Goal: Task Accomplishment & Management: Manage account settings

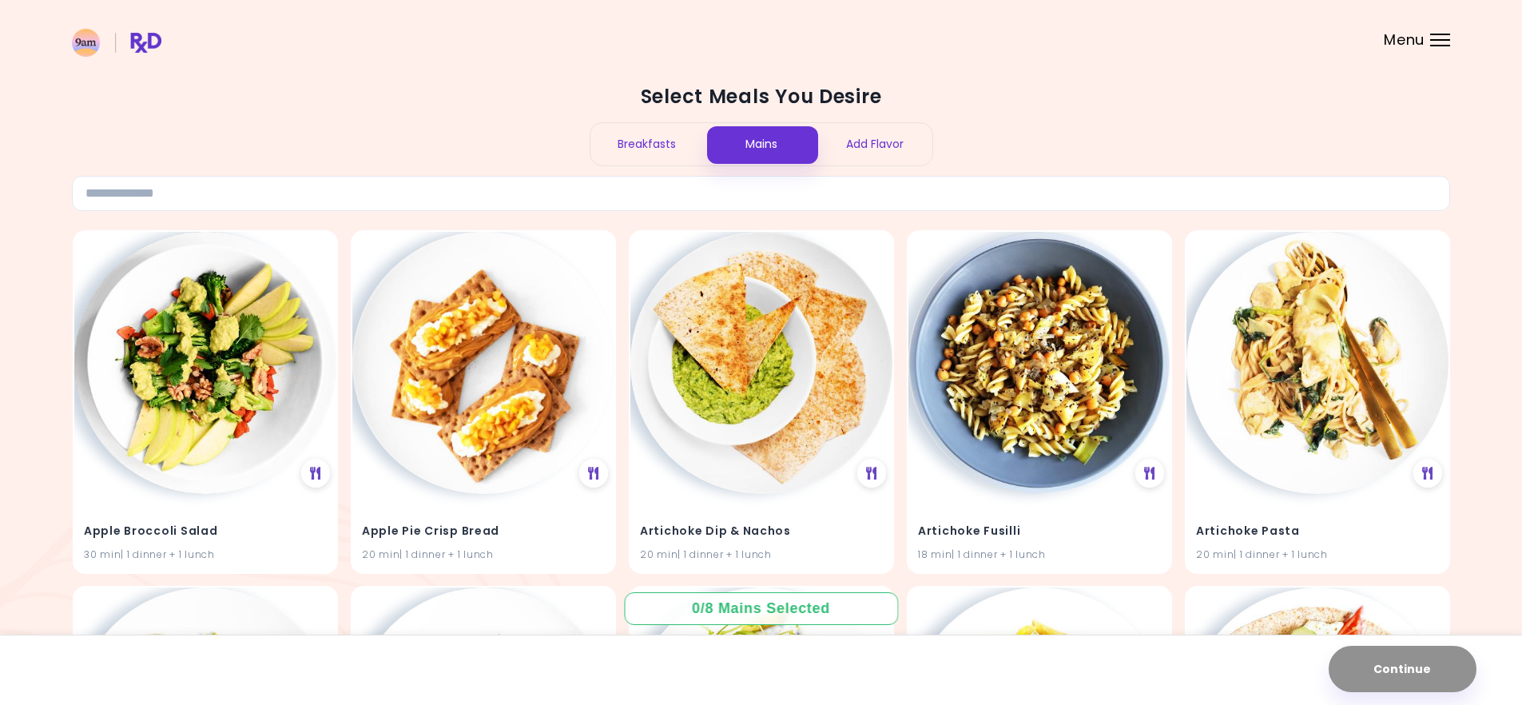
scroll to position [296, 0]
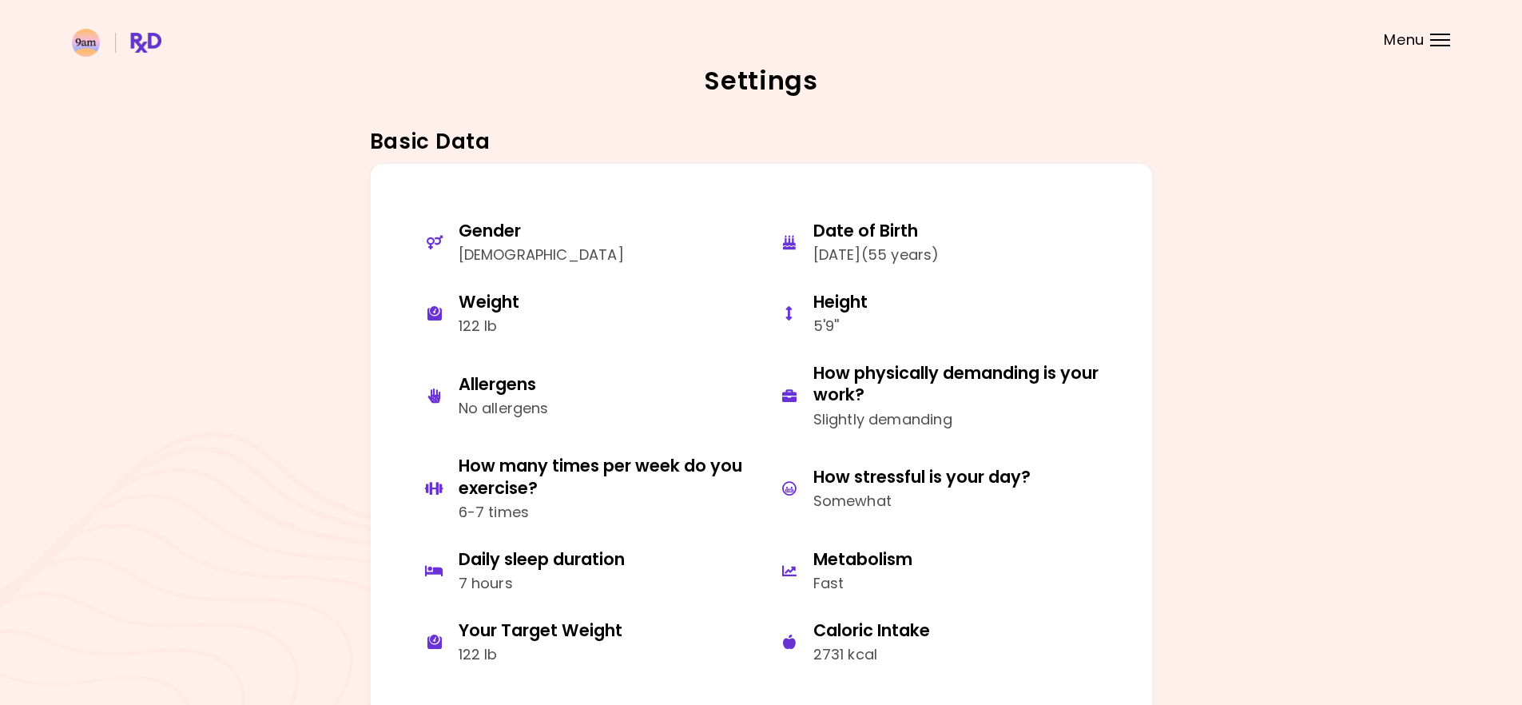
click at [1440, 41] on div "Menu" at bounding box center [1440, 40] width 20 height 13
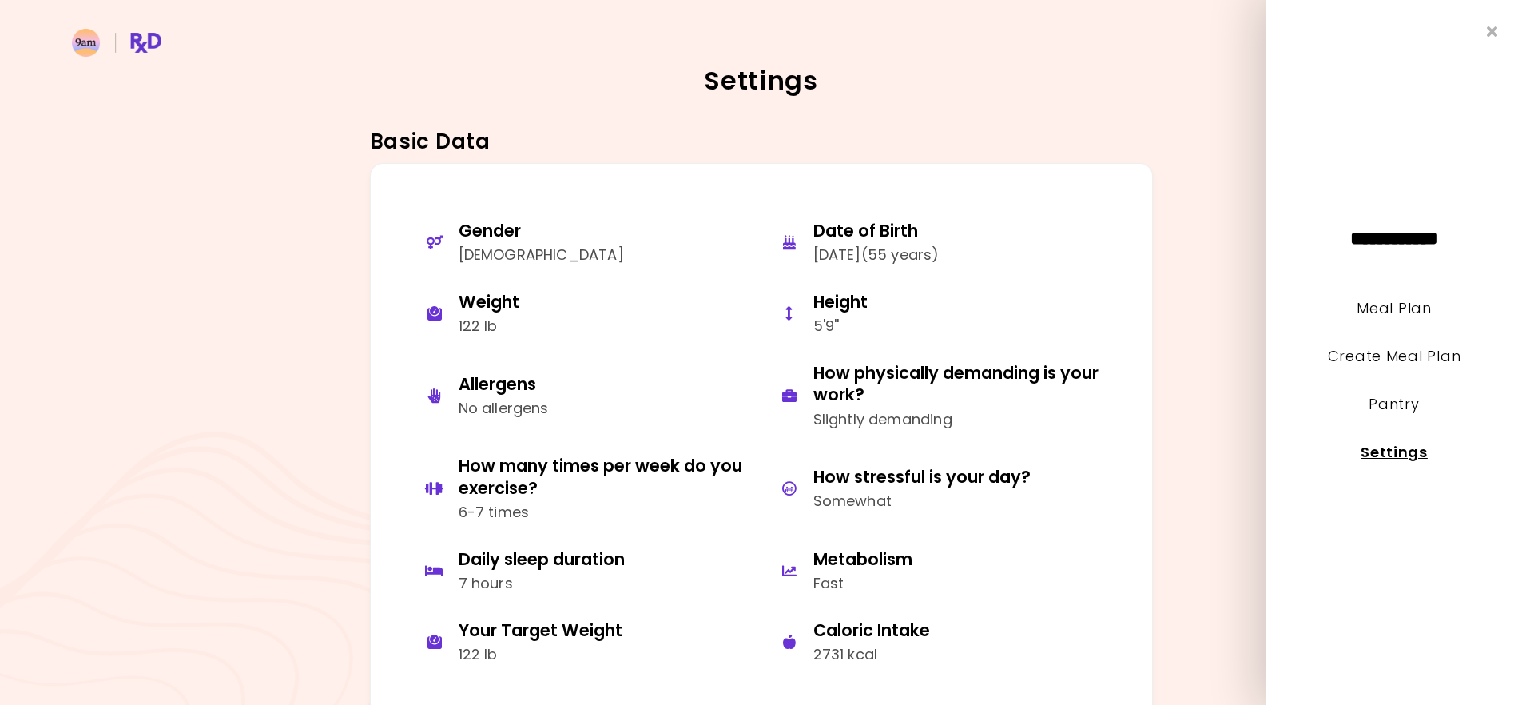
click at [1408, 456] on link "Settings" at bounding box center [1394, 452] width 67 height 20
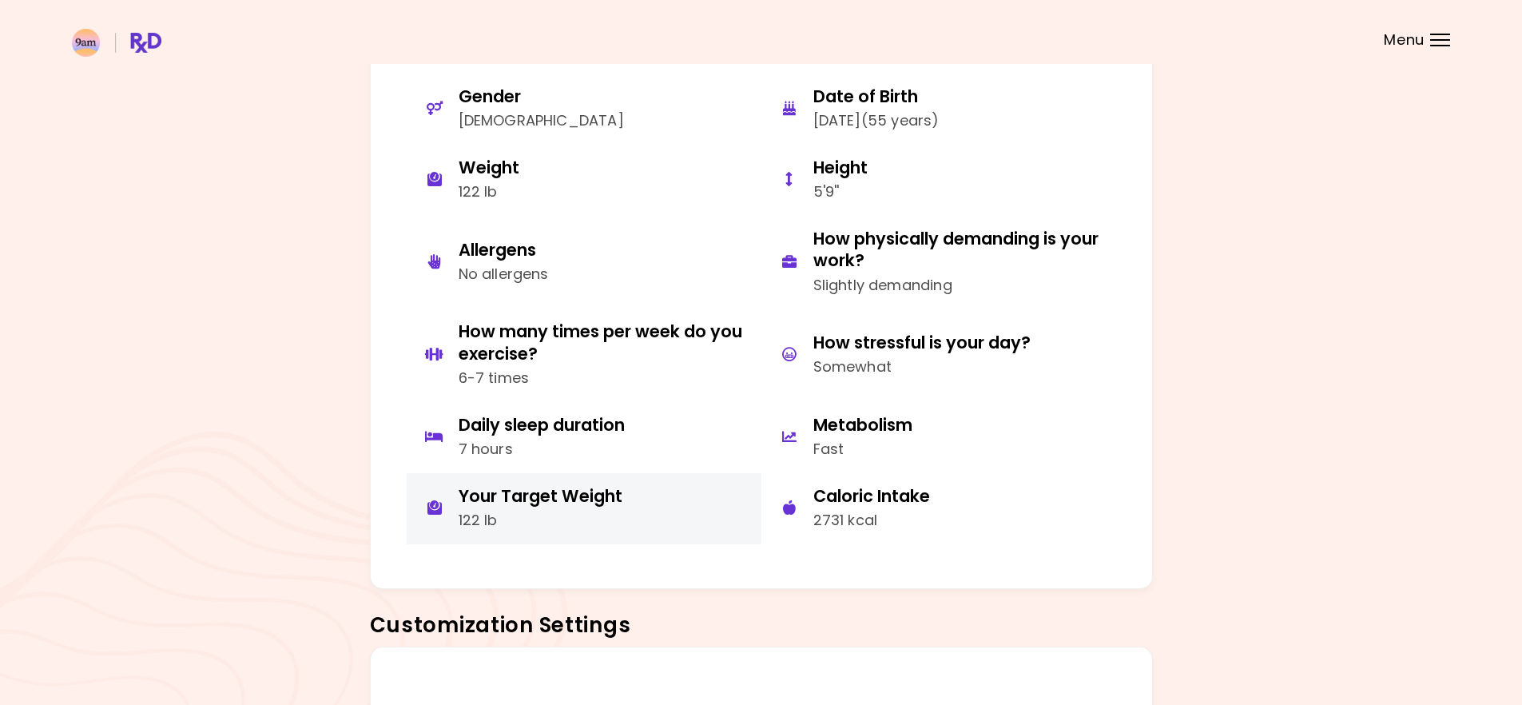
scroll to position [107, 0]
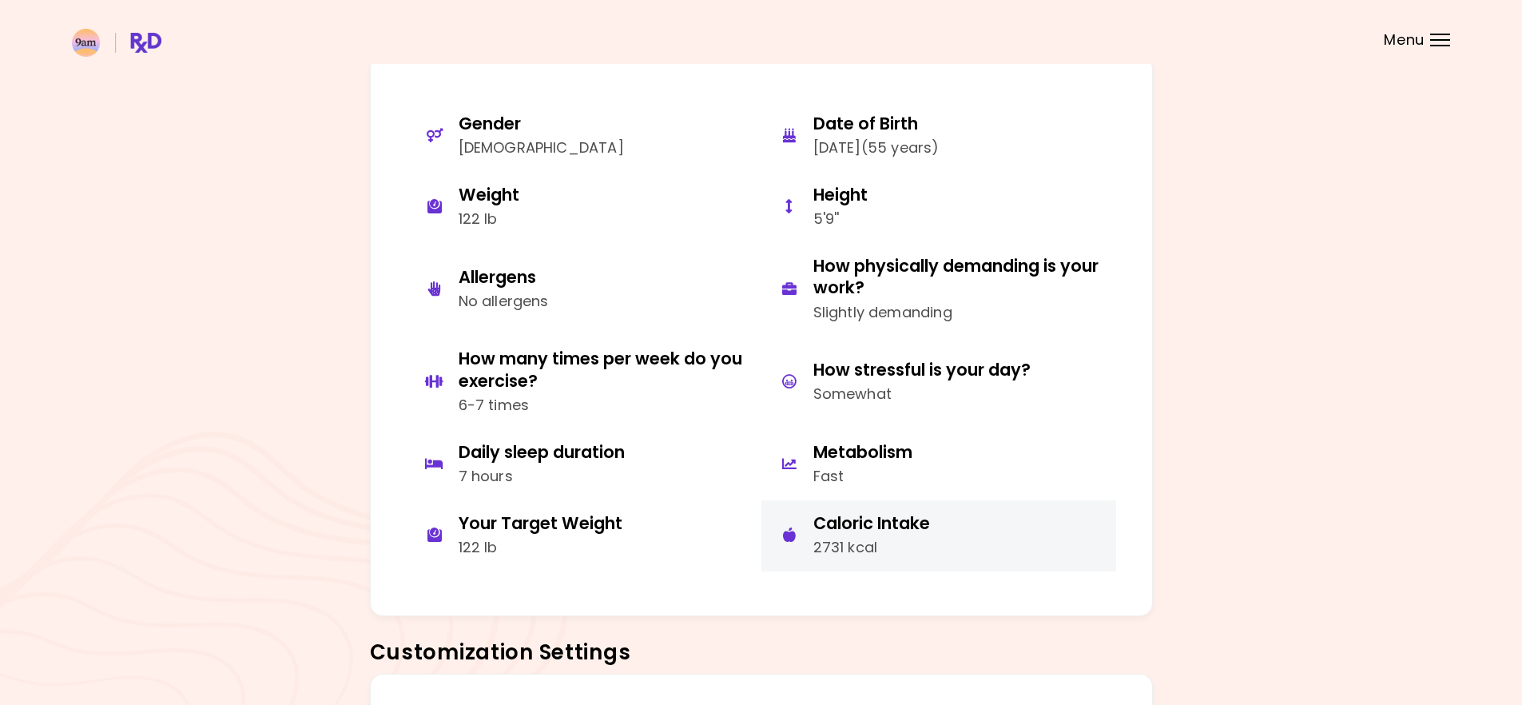
click at [841, 518] on div "Caloric Intake" at bounding box center [871, 523] width 117 height 22
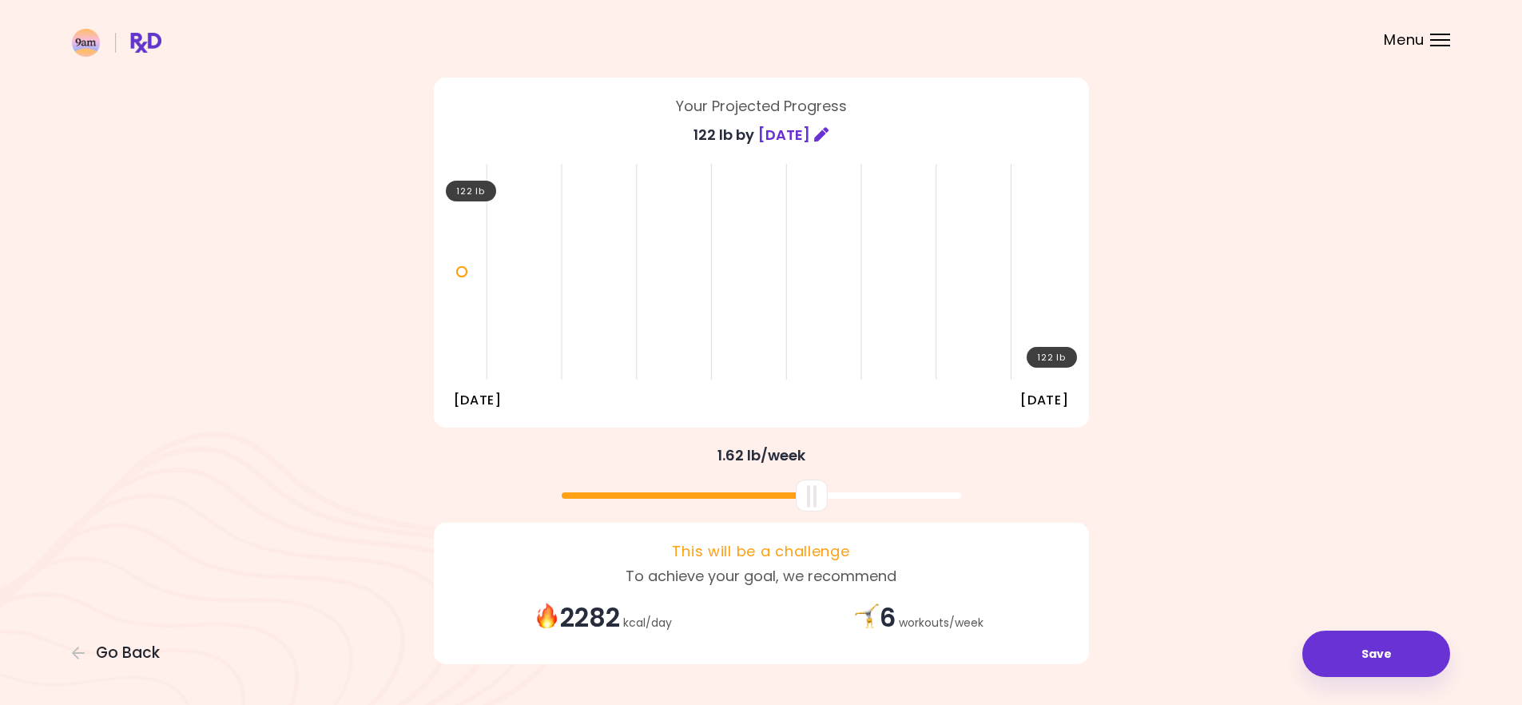
scroll to position [89, 0]
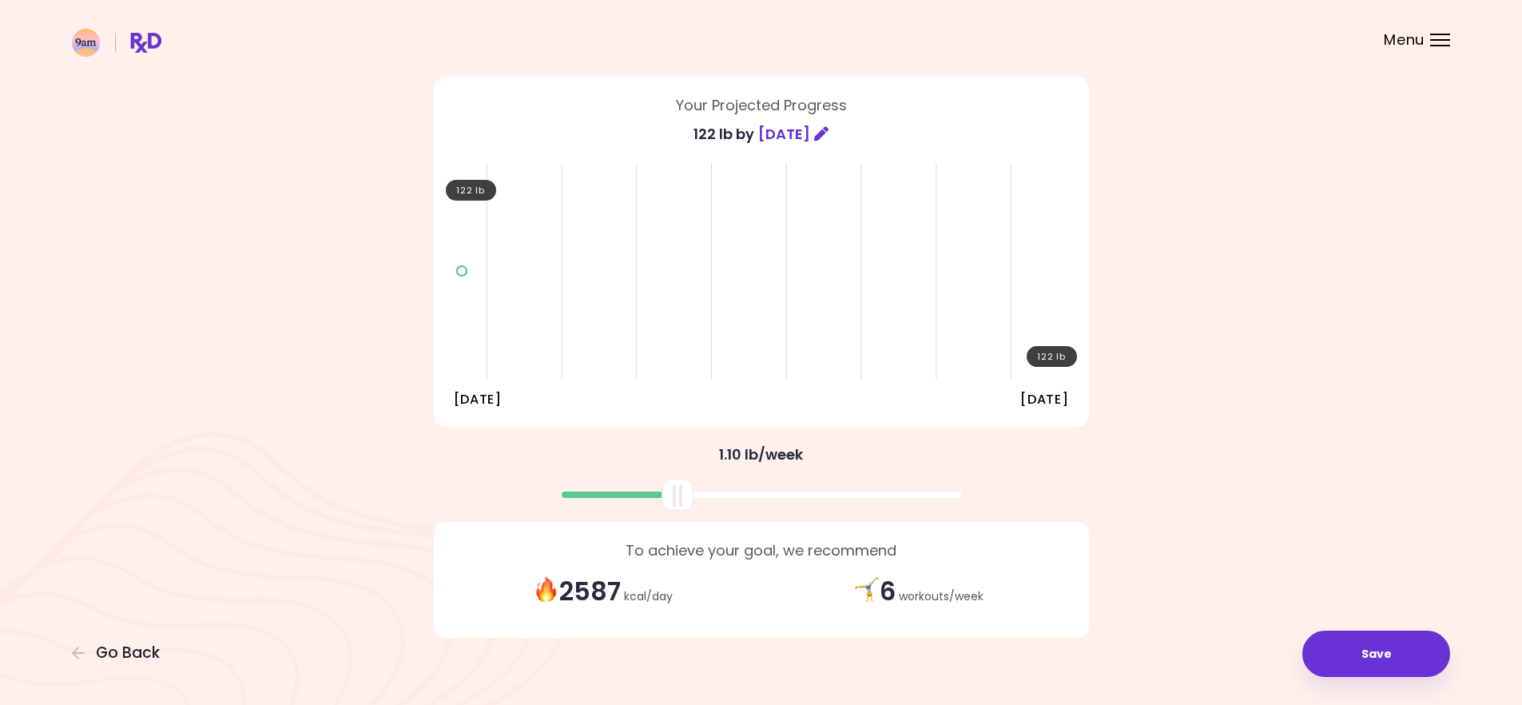
drag, startPoint x: 806, startPoint y: 499, endPoint x: 672, endPoint y: 494, distance: 134.3
click at [672, 494] on div at bounding box center [677, 495] width 32 height 32
drag, startPoint x: 673, startPoint y: 494, endPoint x: 651, endPoint y: 505, distance: 24.3
click at [651, 505] on div at bounding box center [657, 495] width 32 height 32
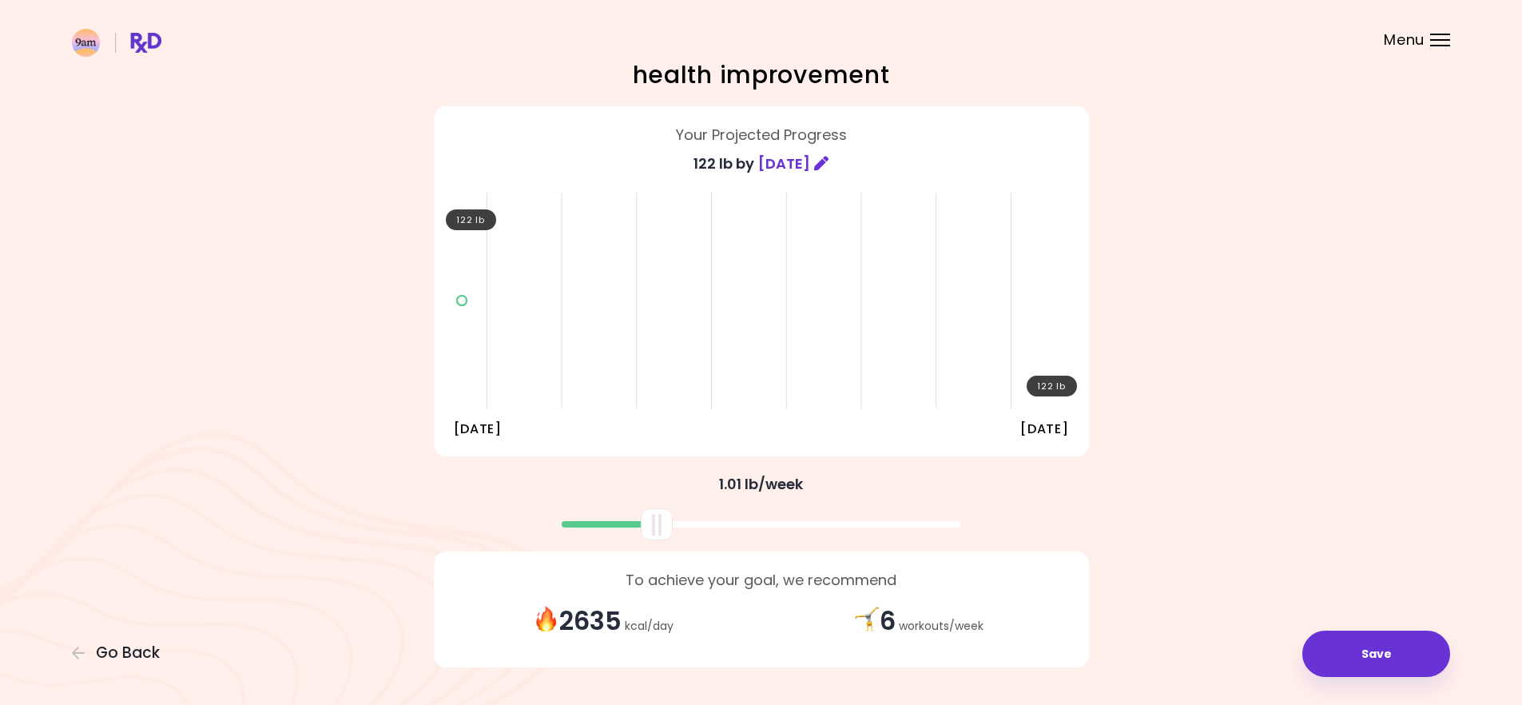
scroll to position [0, 0]
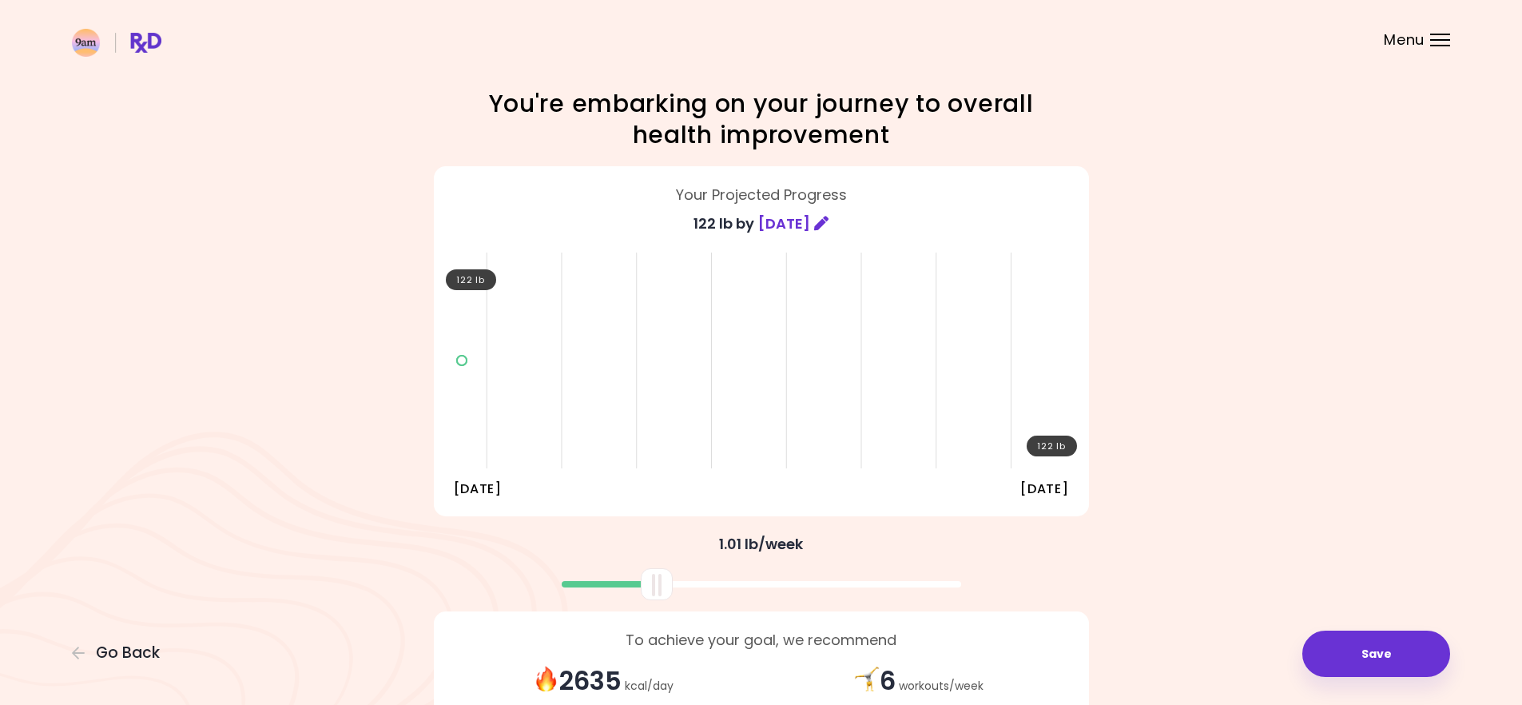
click at [1426, 41] on header at bounding box center [761, 32] width 1522 height 64
click at [1428, 41] on header at bounding box center [761, 32] width 1522 height 64
click at [1430, 43] on div "Menu" at bounding box center [1440, 40] width 20 height 13
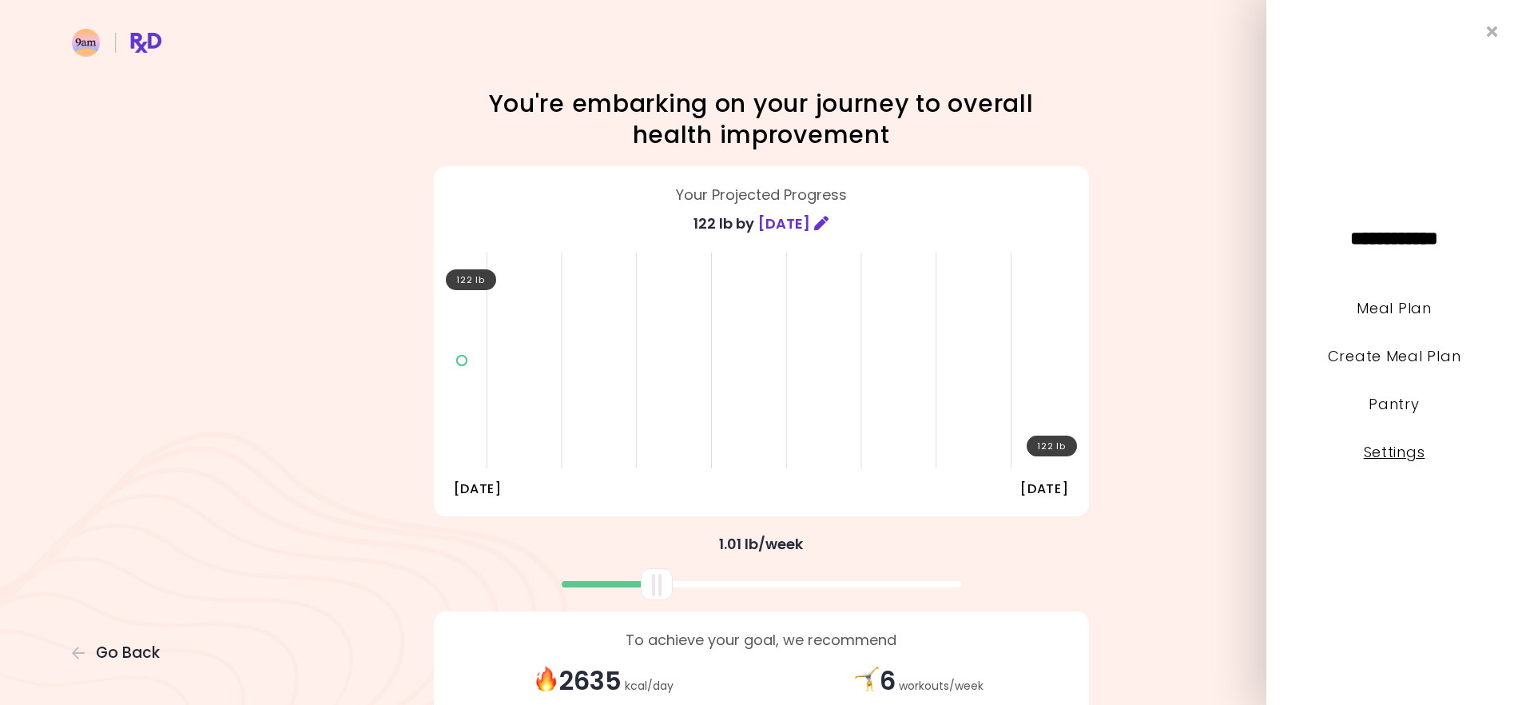
click at [1388, 453] on link "Settings" at bounding box center [1395, 452] width 62 height 20
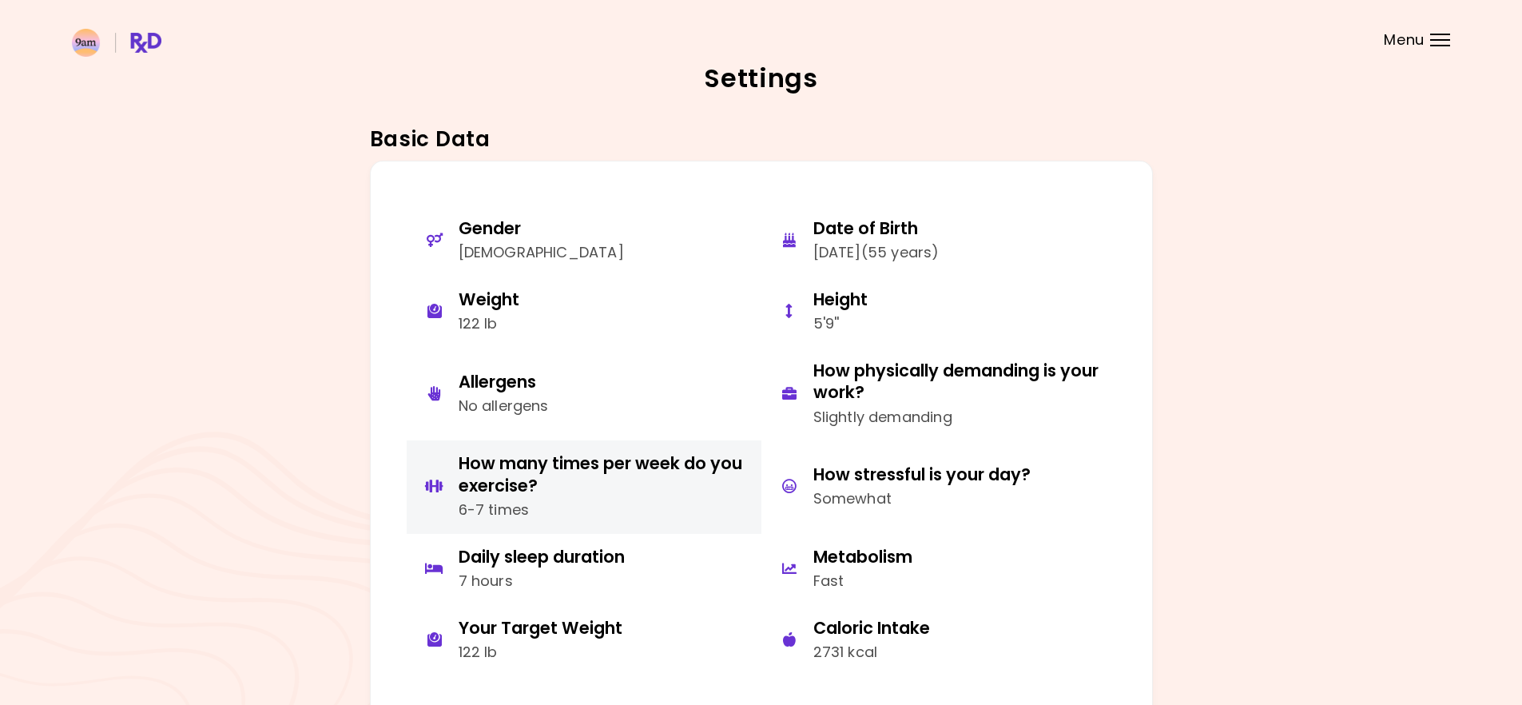
scroll to position [10, 0]
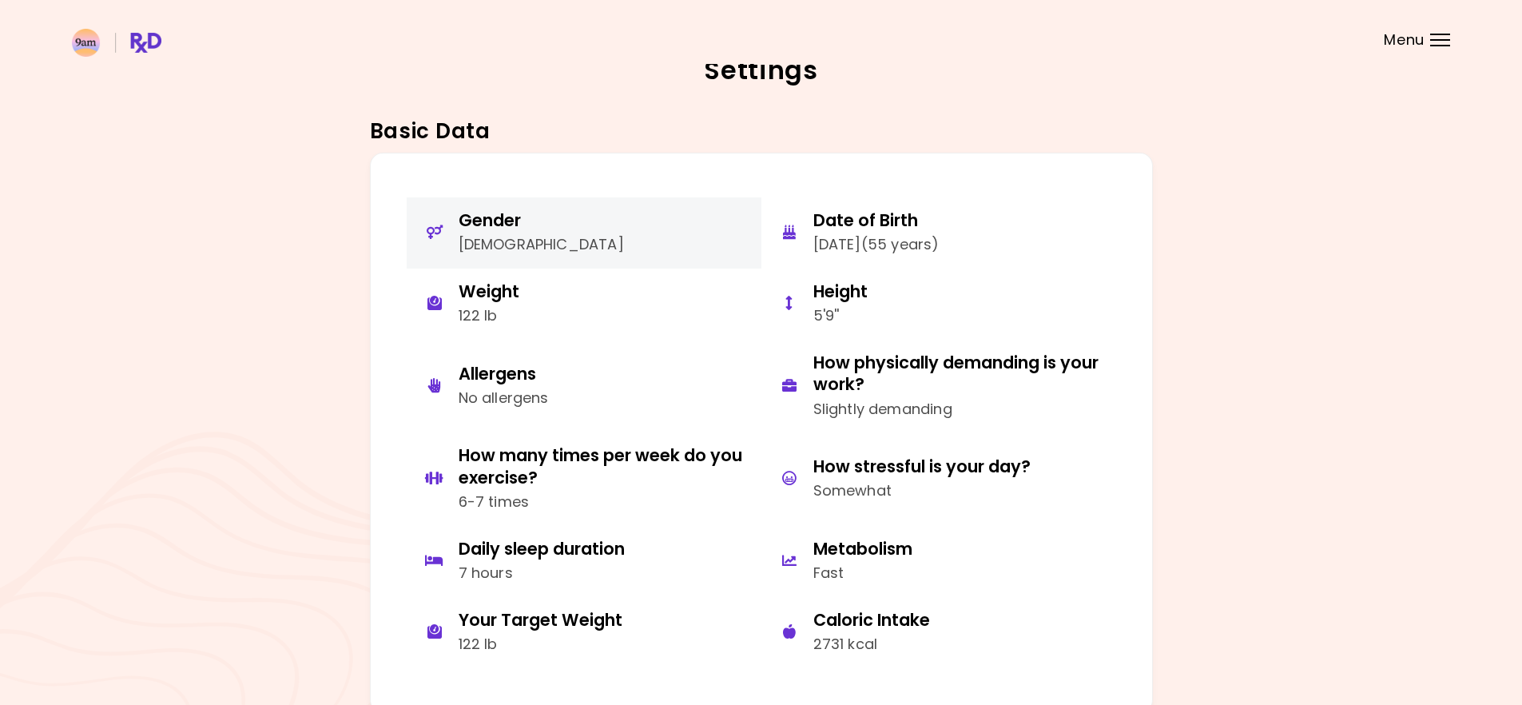
click at [495, 231] on div "Gender" at bounding box center [541, 220] width 165 height 22
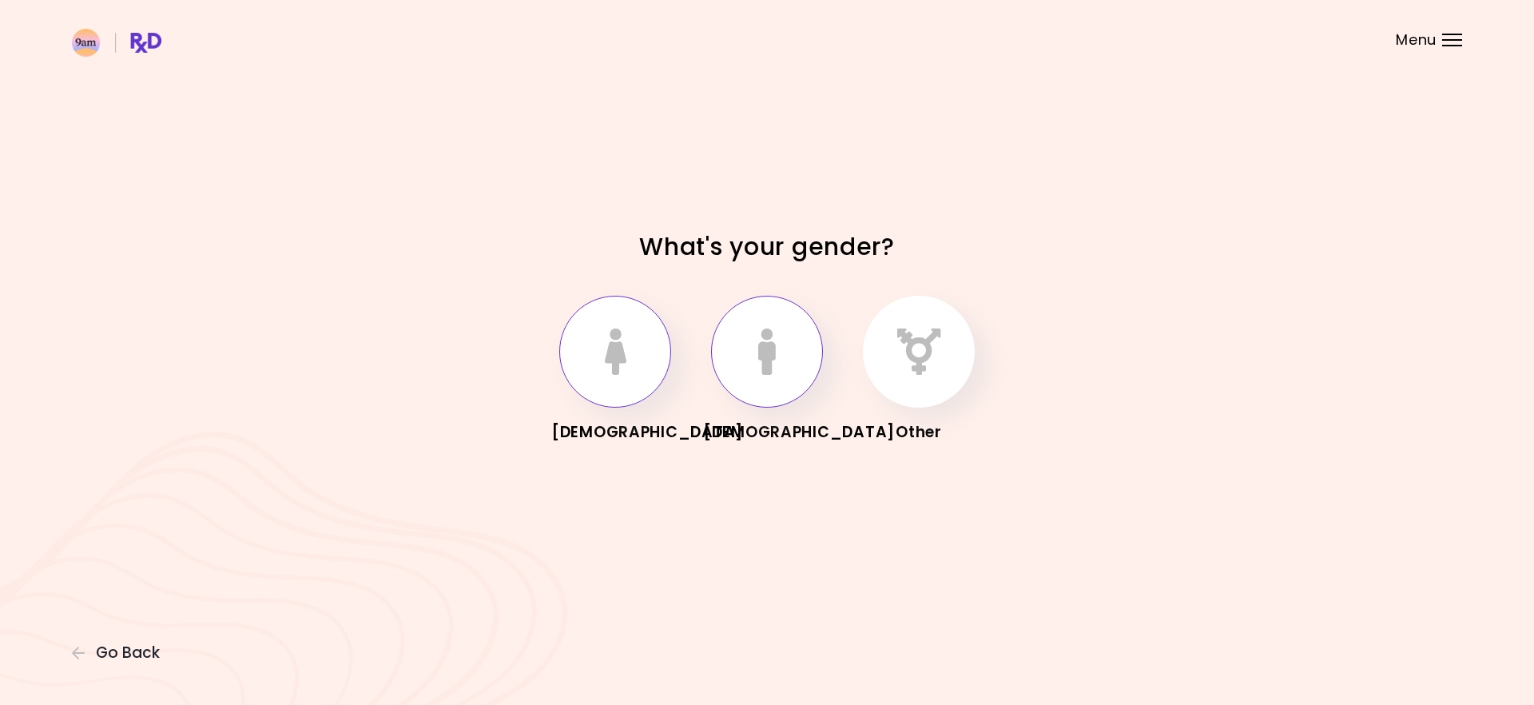
click at [622, 328] on icon "button" at bounding box center [615, 351] width 23 height 46
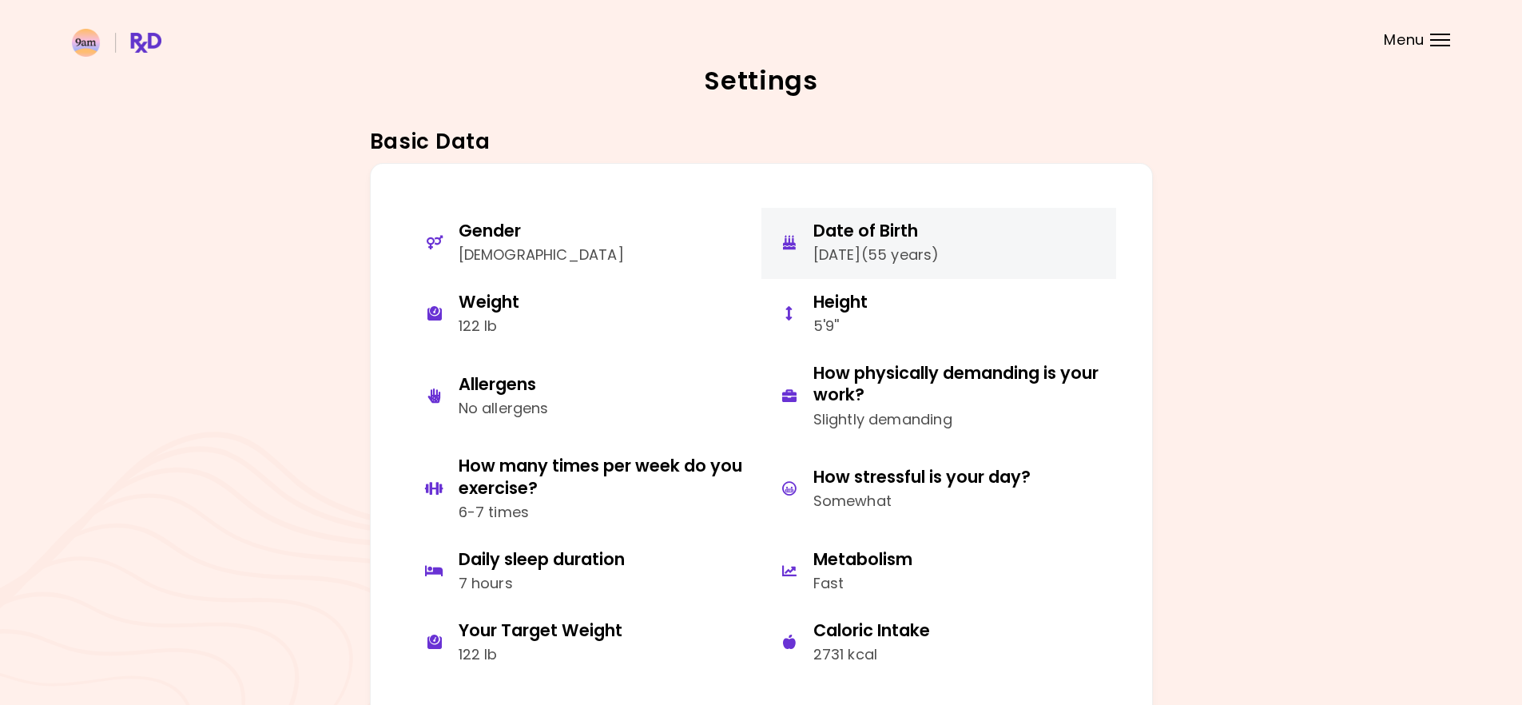
click at [872, 260] on div "[DATE] ( 55 years )" at bounding box center [876, 255] width 126 height 23
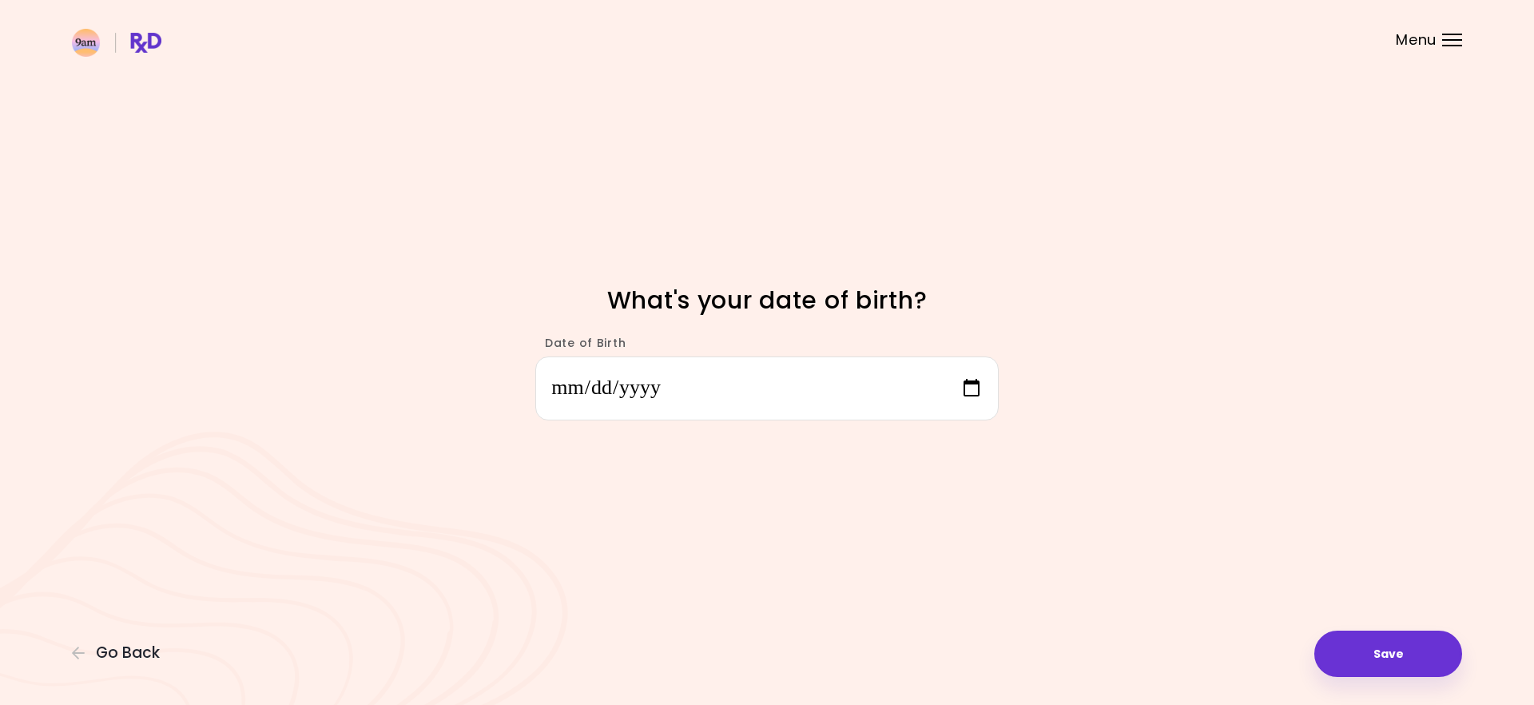
type input "**********"
click at [1404, 665] on button "Save" at bounding box center [1388, 653] width 148 height 46
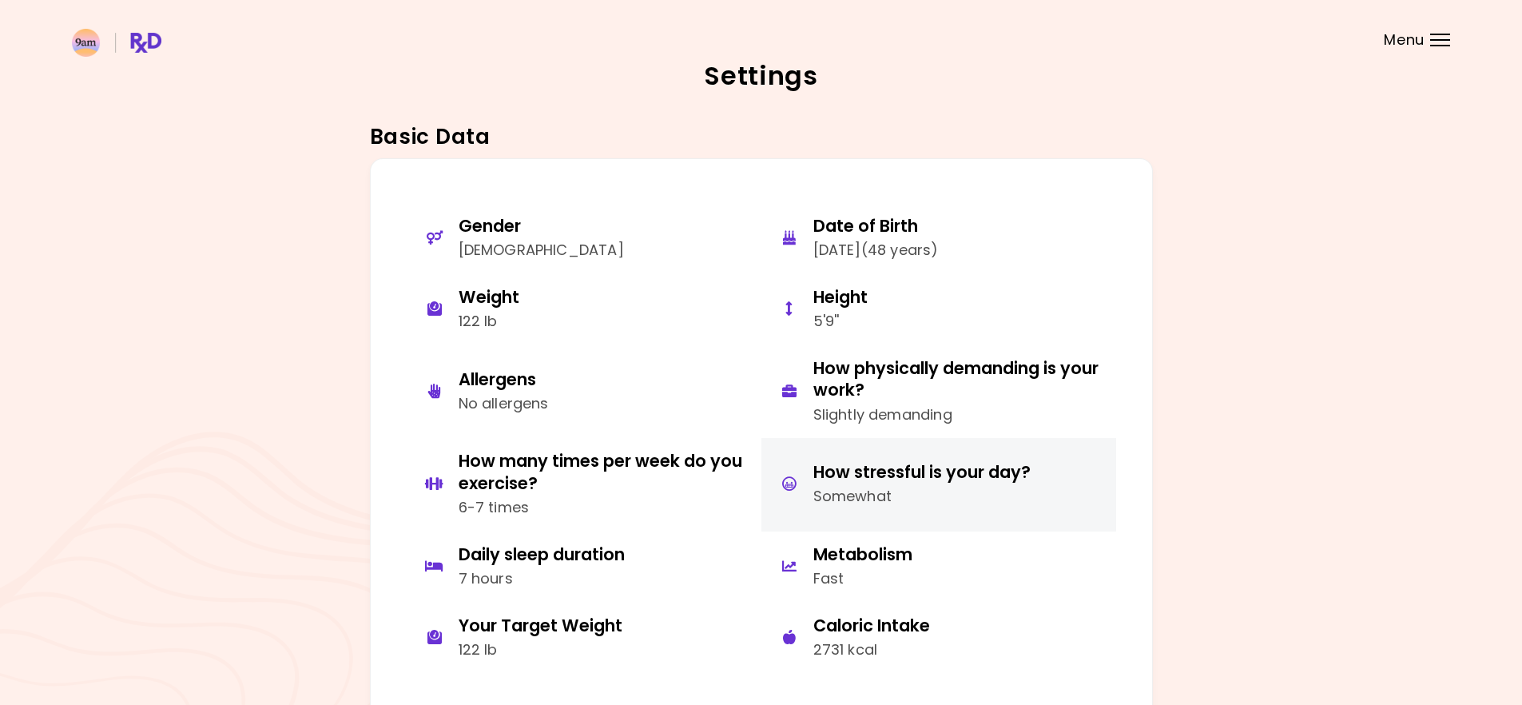
scroll to position [6, 0]
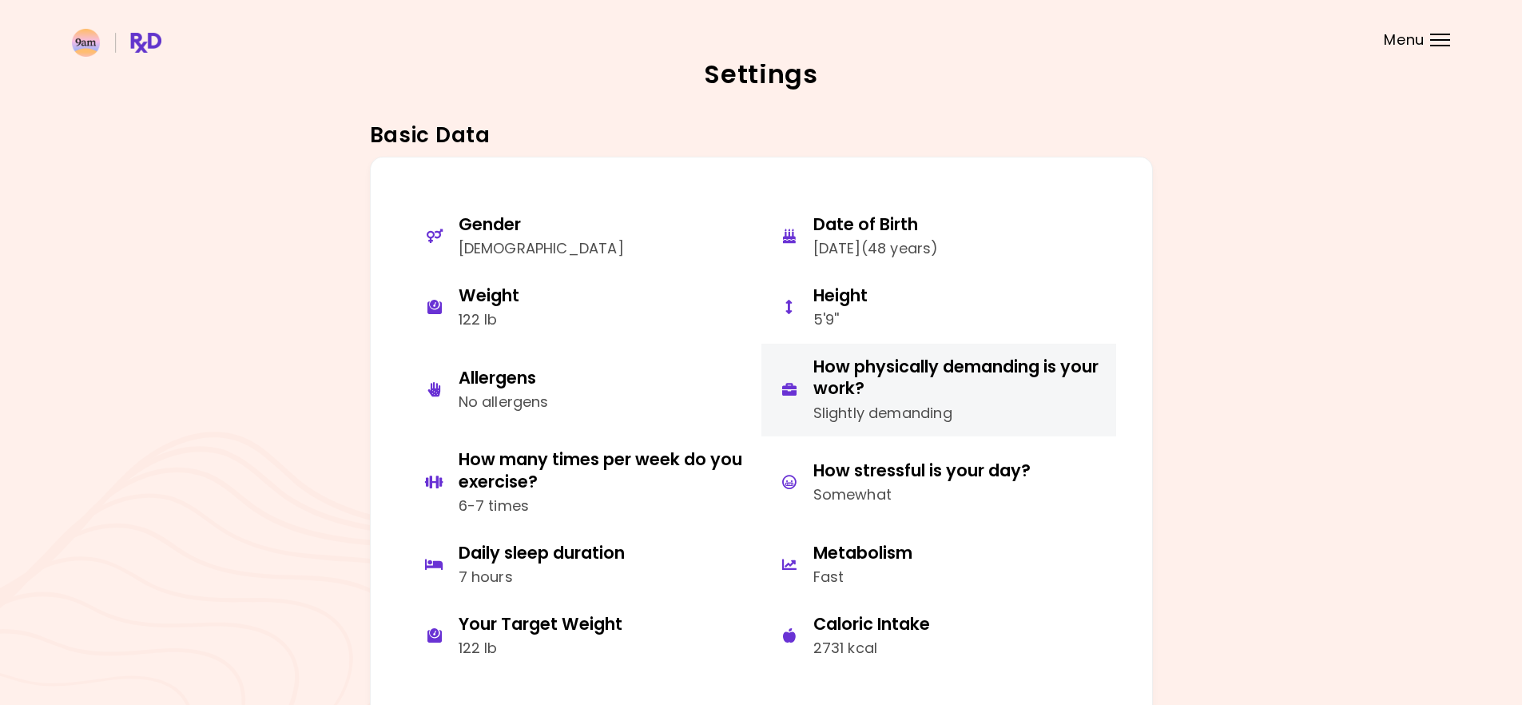
click at [888, 400] on div "How physically demanding is your work? Slightly demanding" at bounding box center [958, 390] width 291 height 69
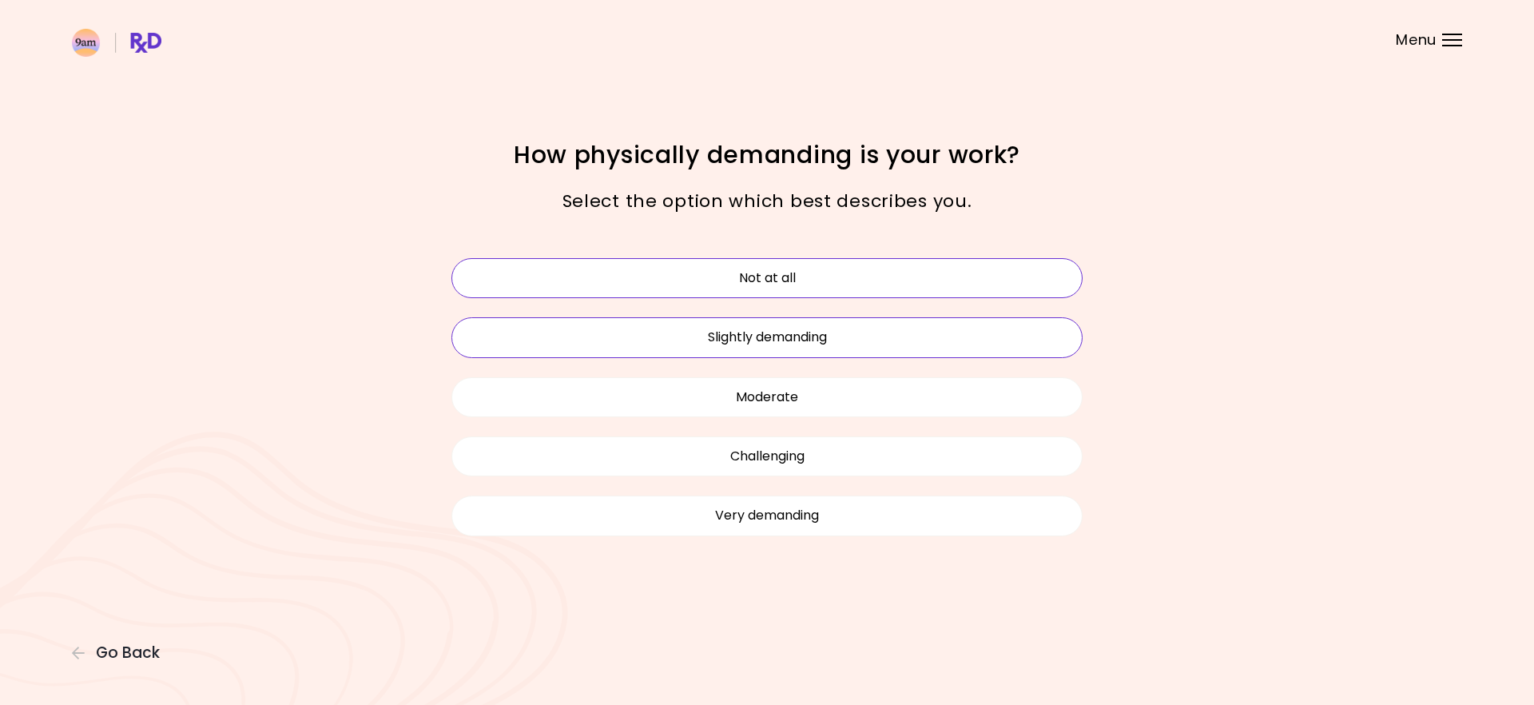
click at [811, 290] on button "Not at all" at bounding box center [766, 278] width 631 height 40
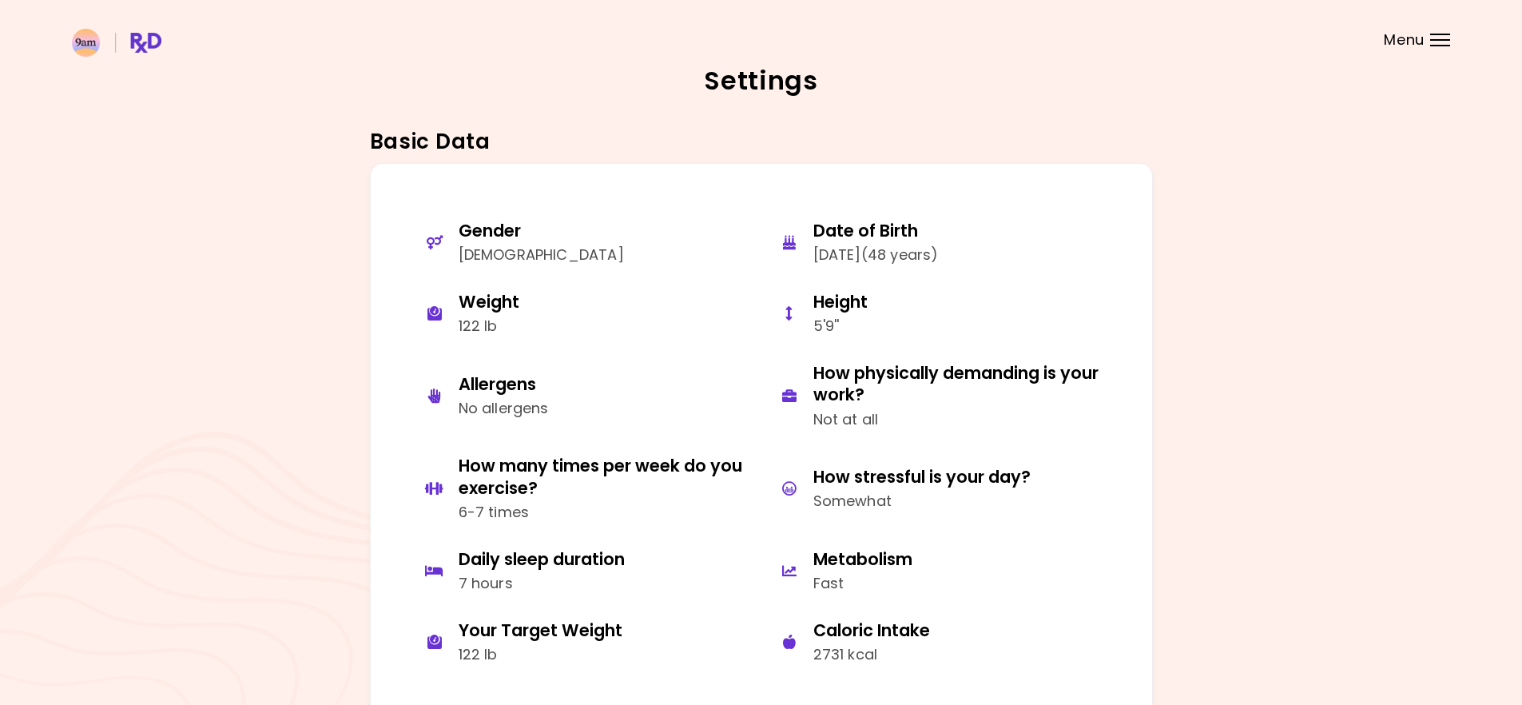
click at [1190, 449] on div "Gender [DEMOGRAPHIC_DATA] Date of Birth [DEMOGRAPHIC_DATA] ( 48 years ) Weight …" at bounding box center [761, 449] width 1378 height 572
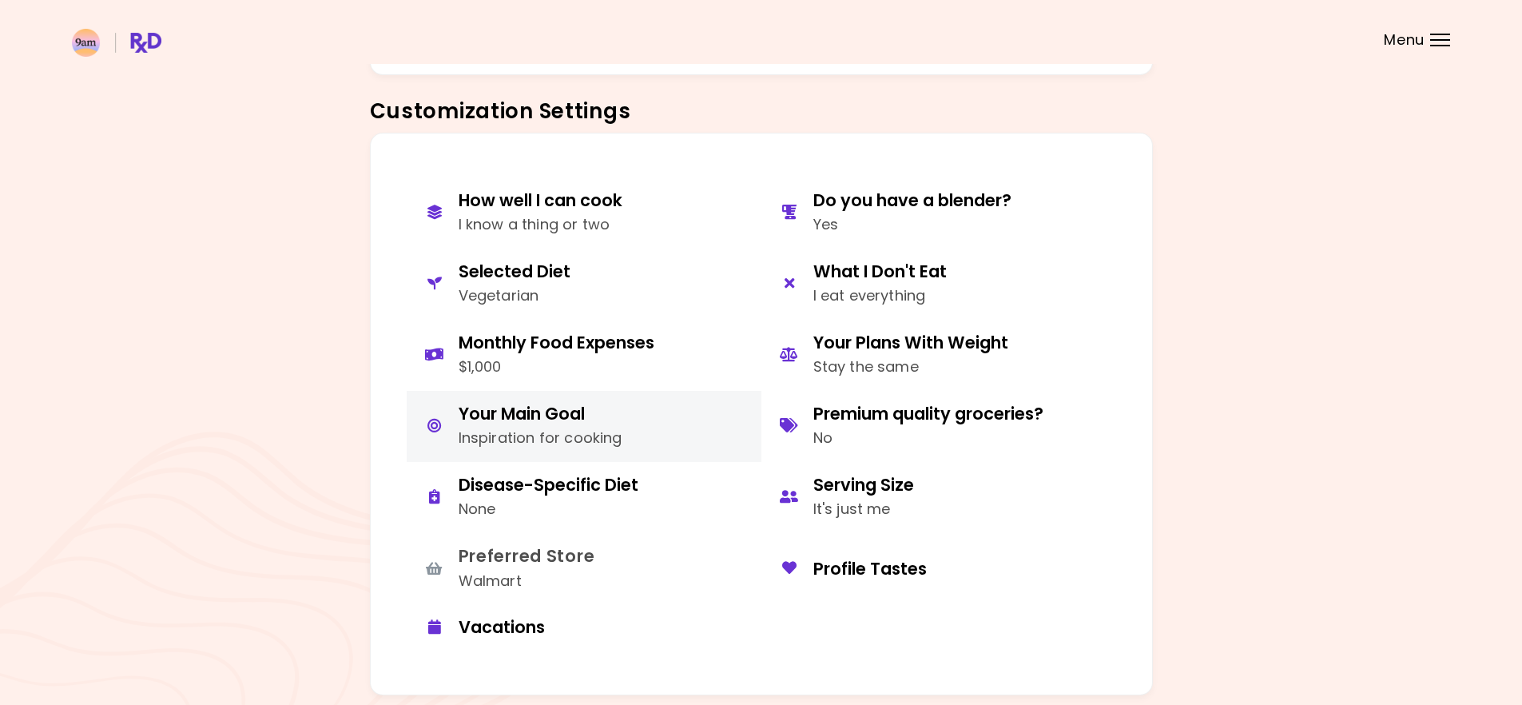
scroll to position [651, 0]
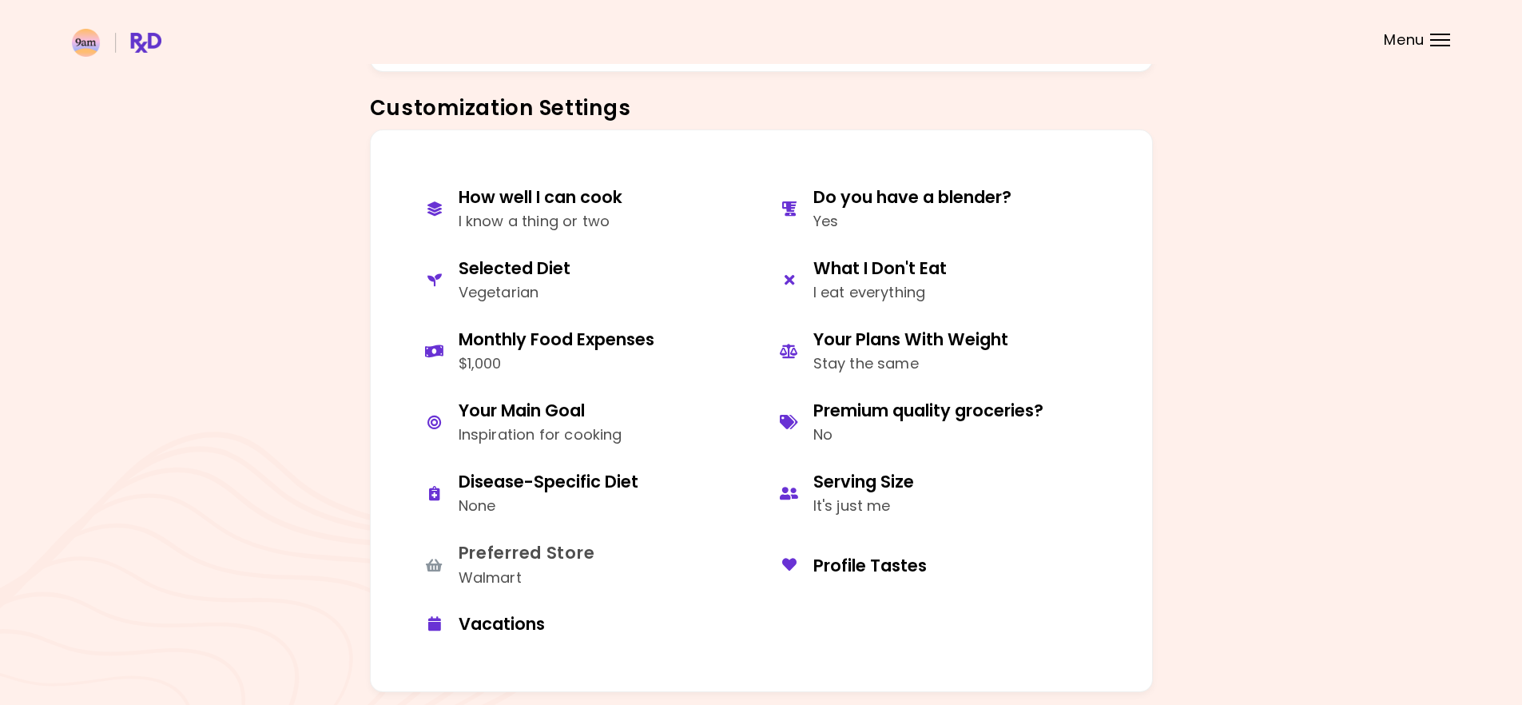
click at [549, 559] on div "Preferred Store" at bounding box center [527, 553] width 137 height 22
click at [477, 566] on div "Walmart" at bounding box center [527, 577] width 137 height 23
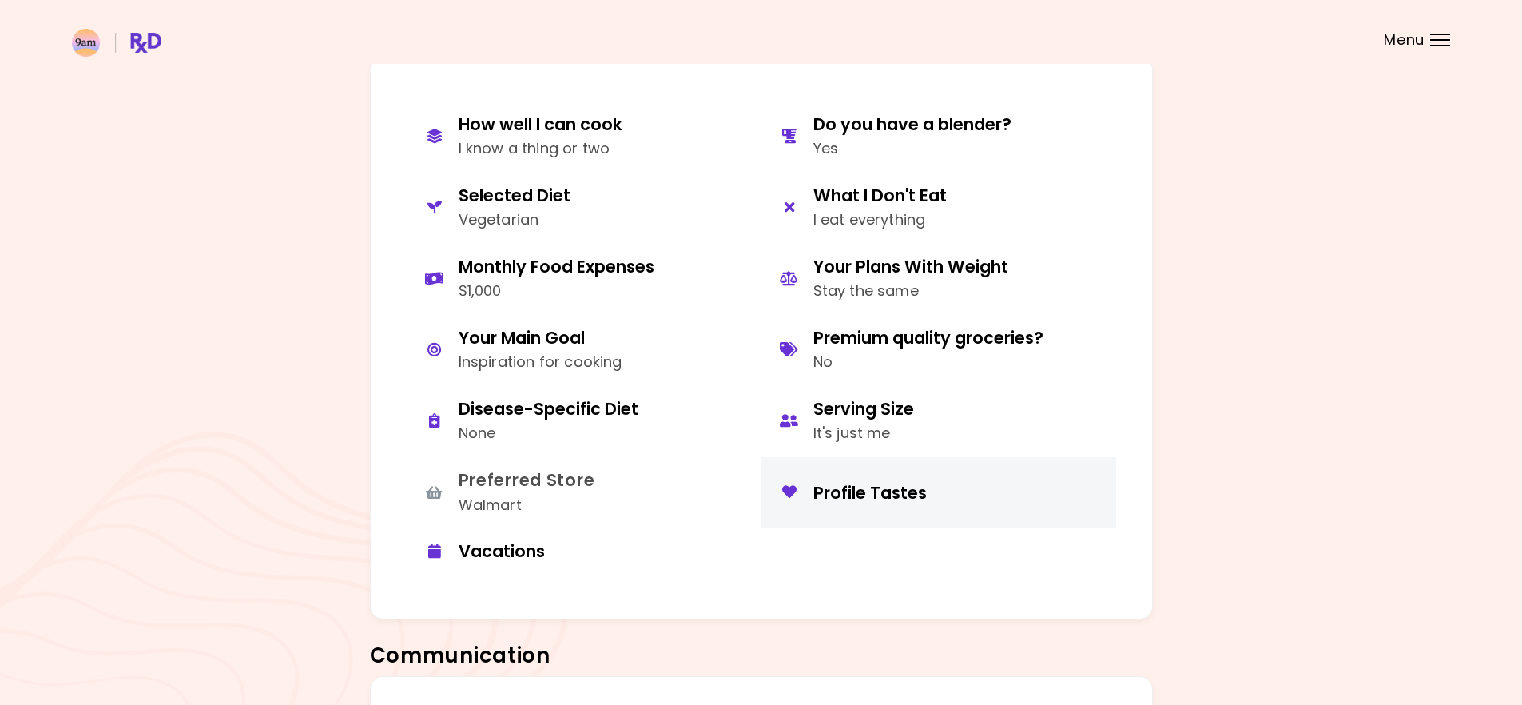
scroll to position [722, 0]
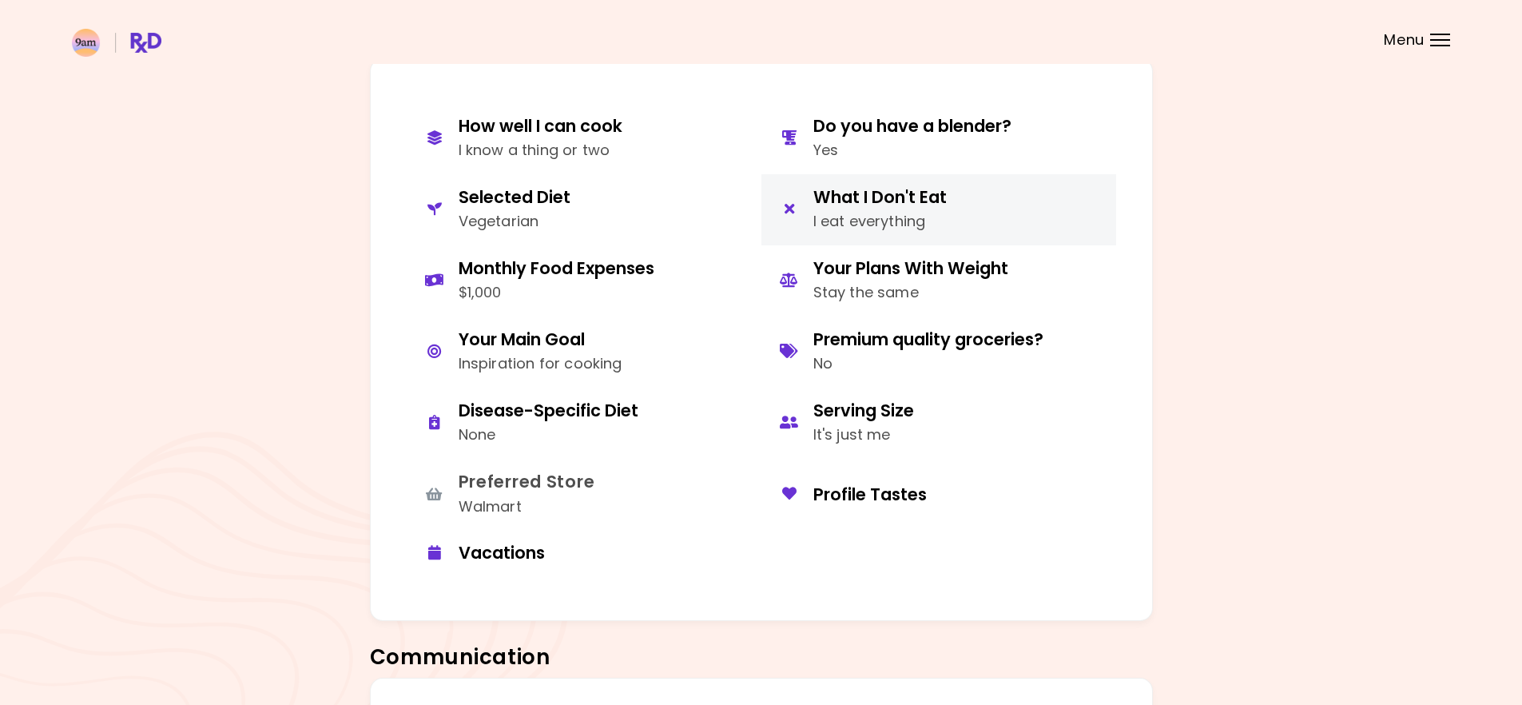
click at [883, 201] on div "What I Don't Eat" at bounding box center [879, 197] width 133 height 22
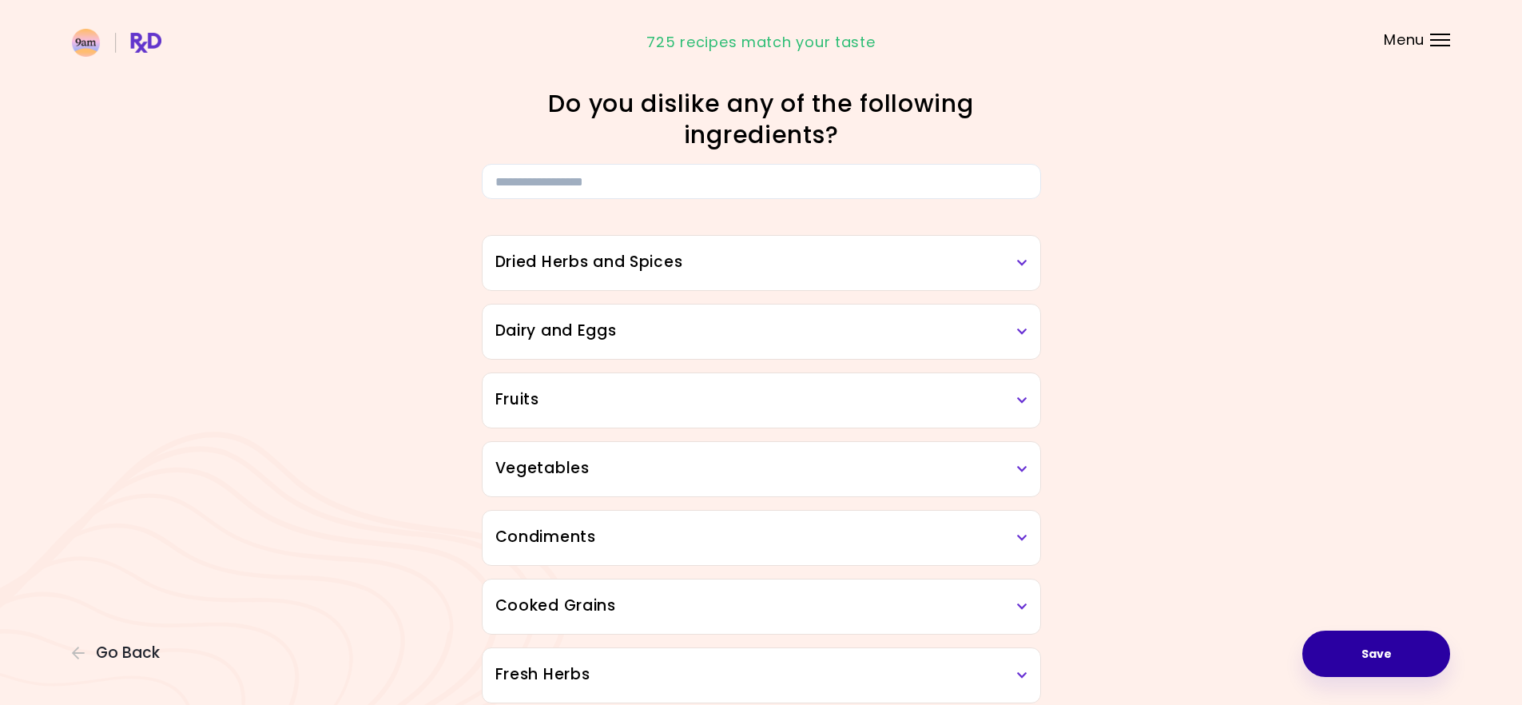
click at [1384, 646] on button "Save" at bounding box center [1376, 653] width 148 height 46
